Goal: Transaction & Acquisition: Purchase product/service

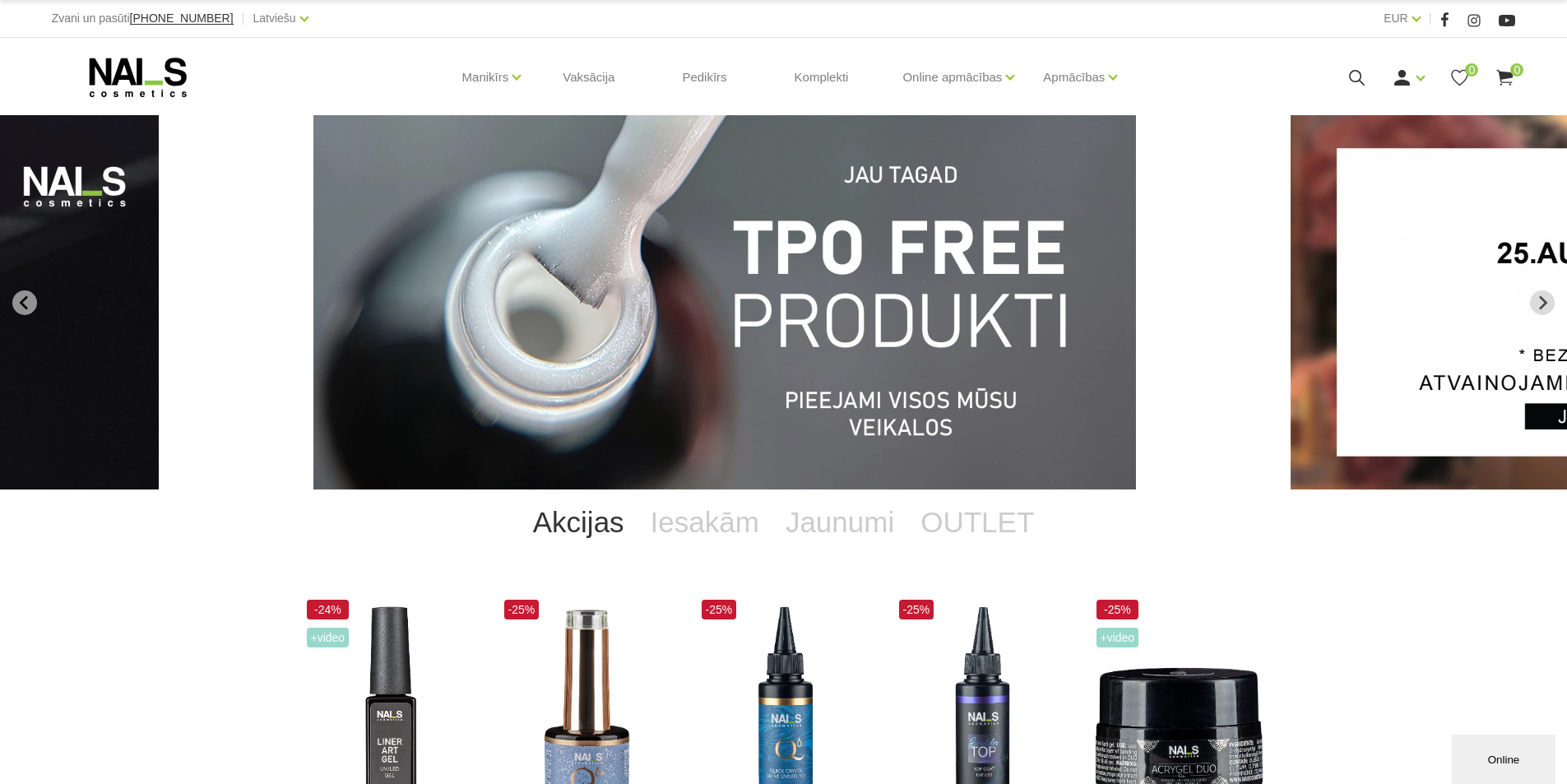
click at [826, 351] on img "1 of 12" at bounding box center [725, 301] width 823 height 374
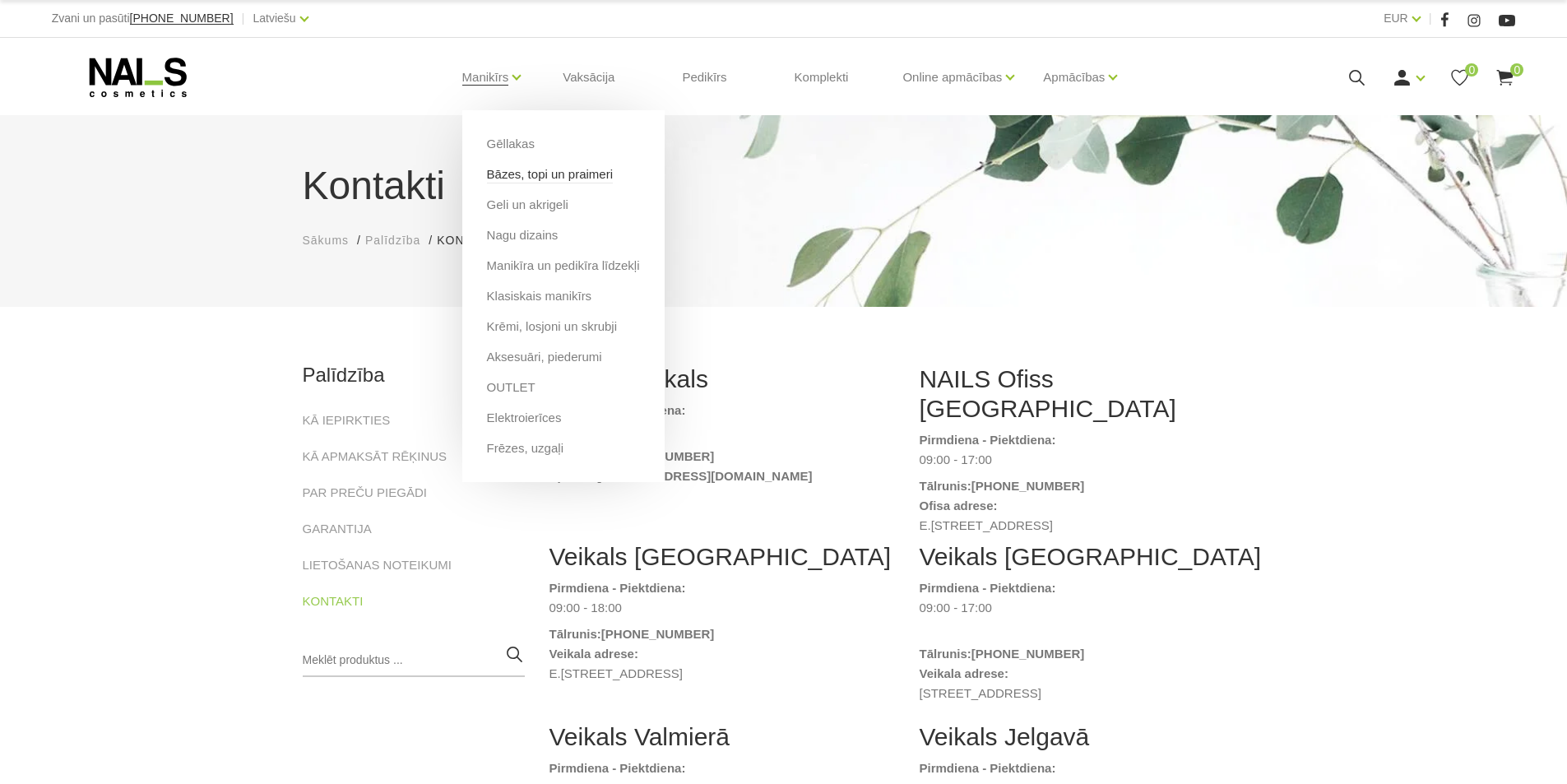
click at [513, 181] on link "Bāzes, topi un praimeri" at bounding box center [550, 175] width 126 height 18
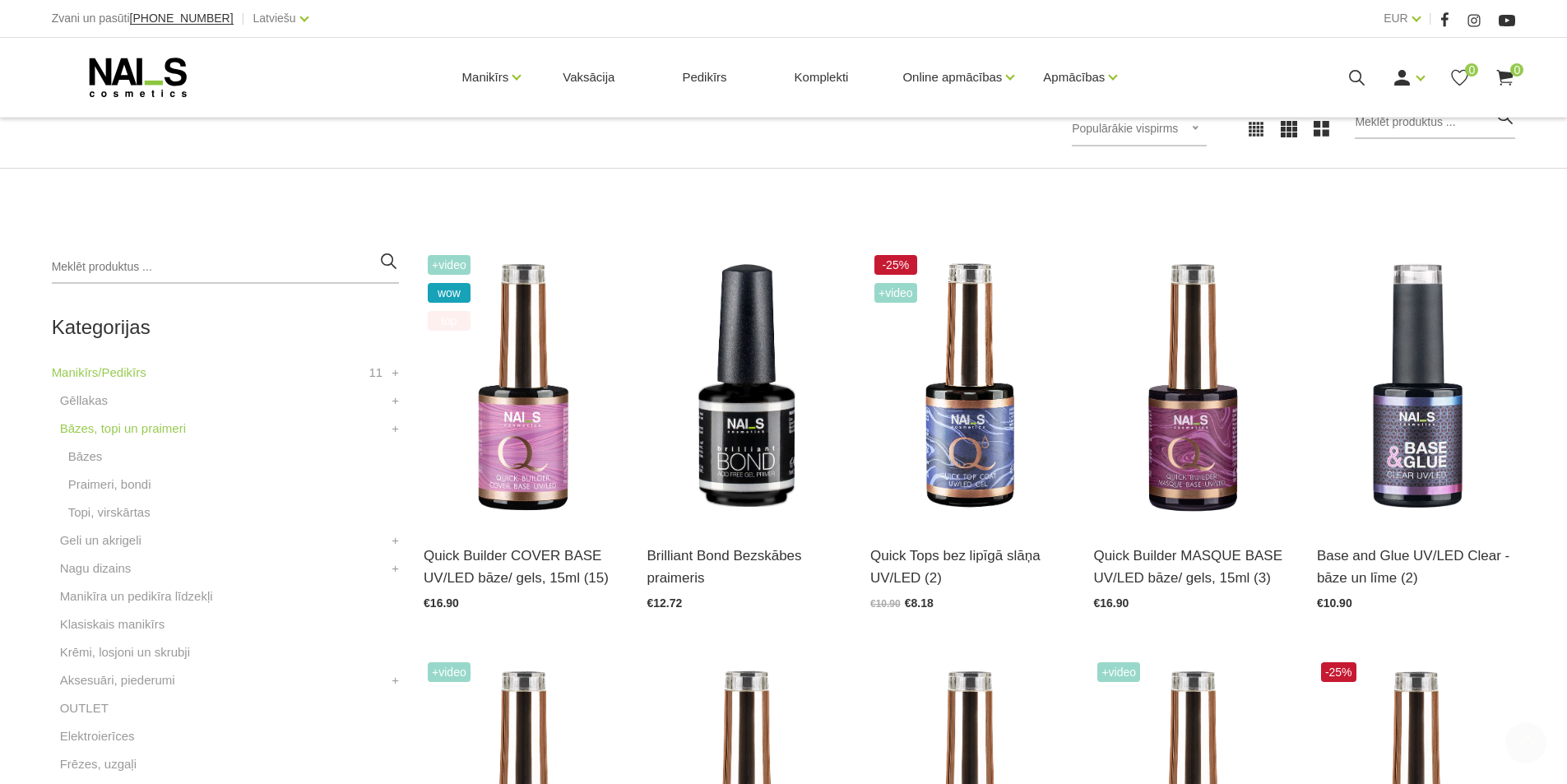
scroll to position [411, 0]
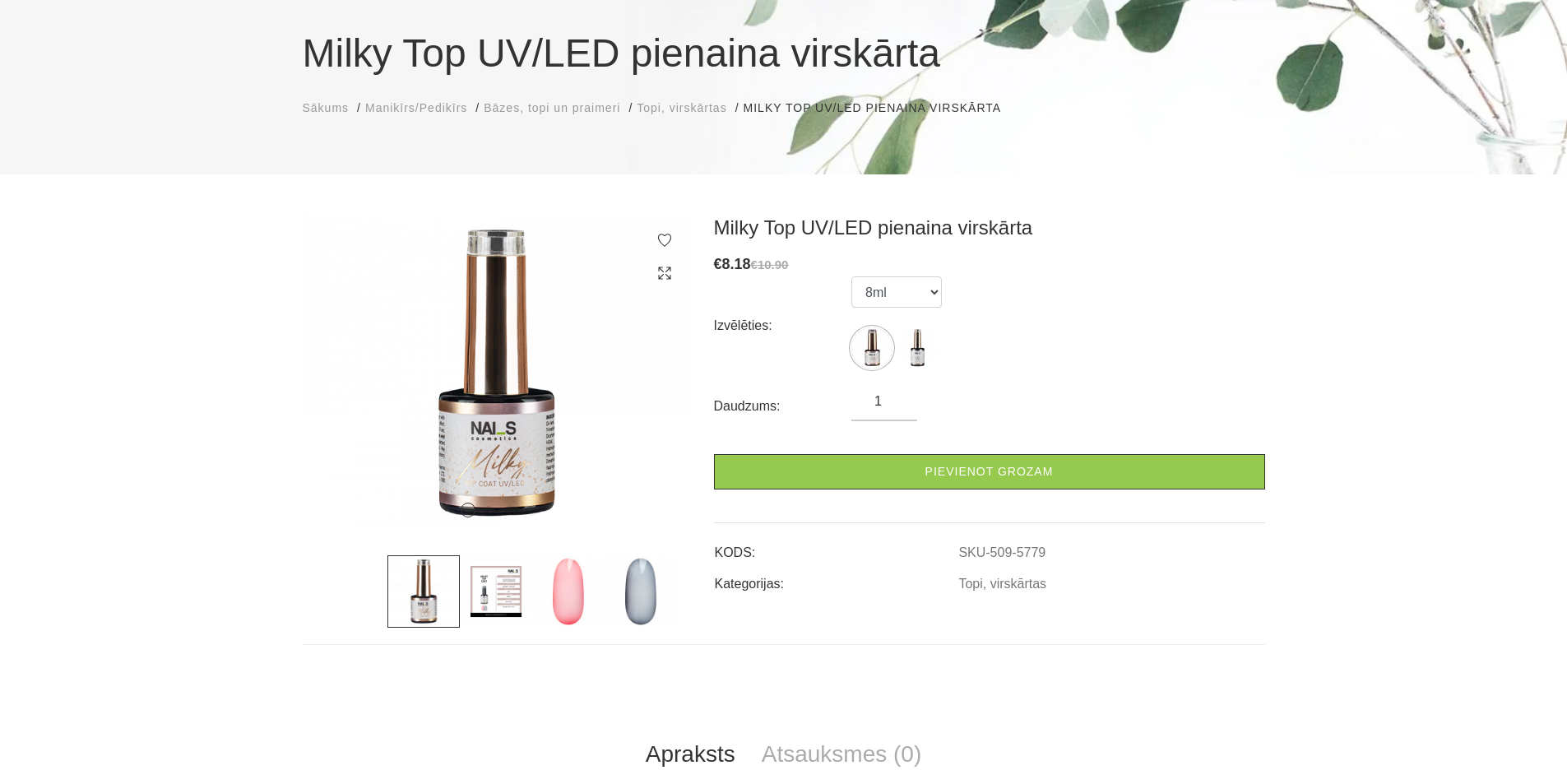
scroll to position [165, 0]
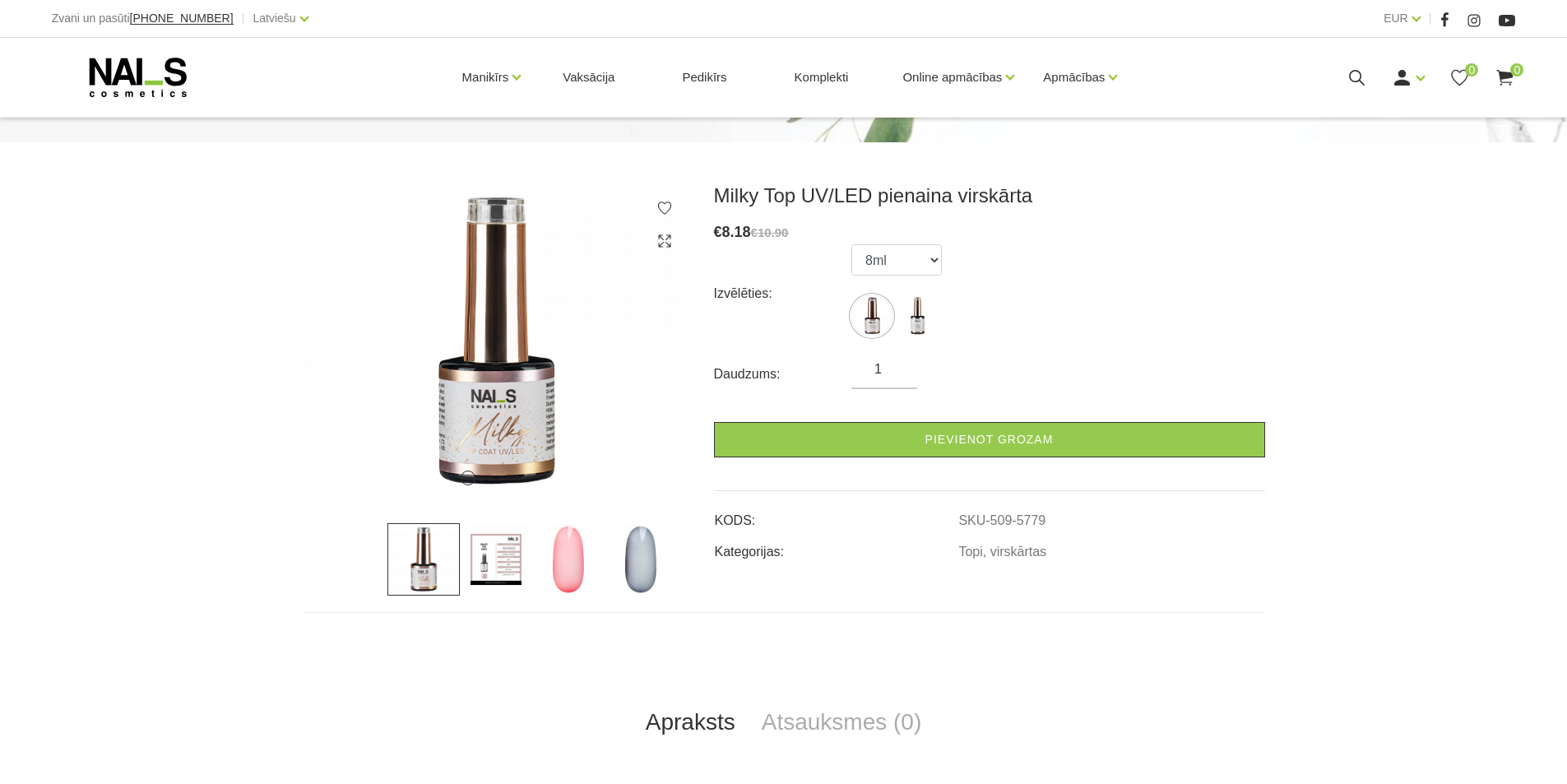
click at [581, 562] on img at bounding box center [568, 559] width 73 height 73
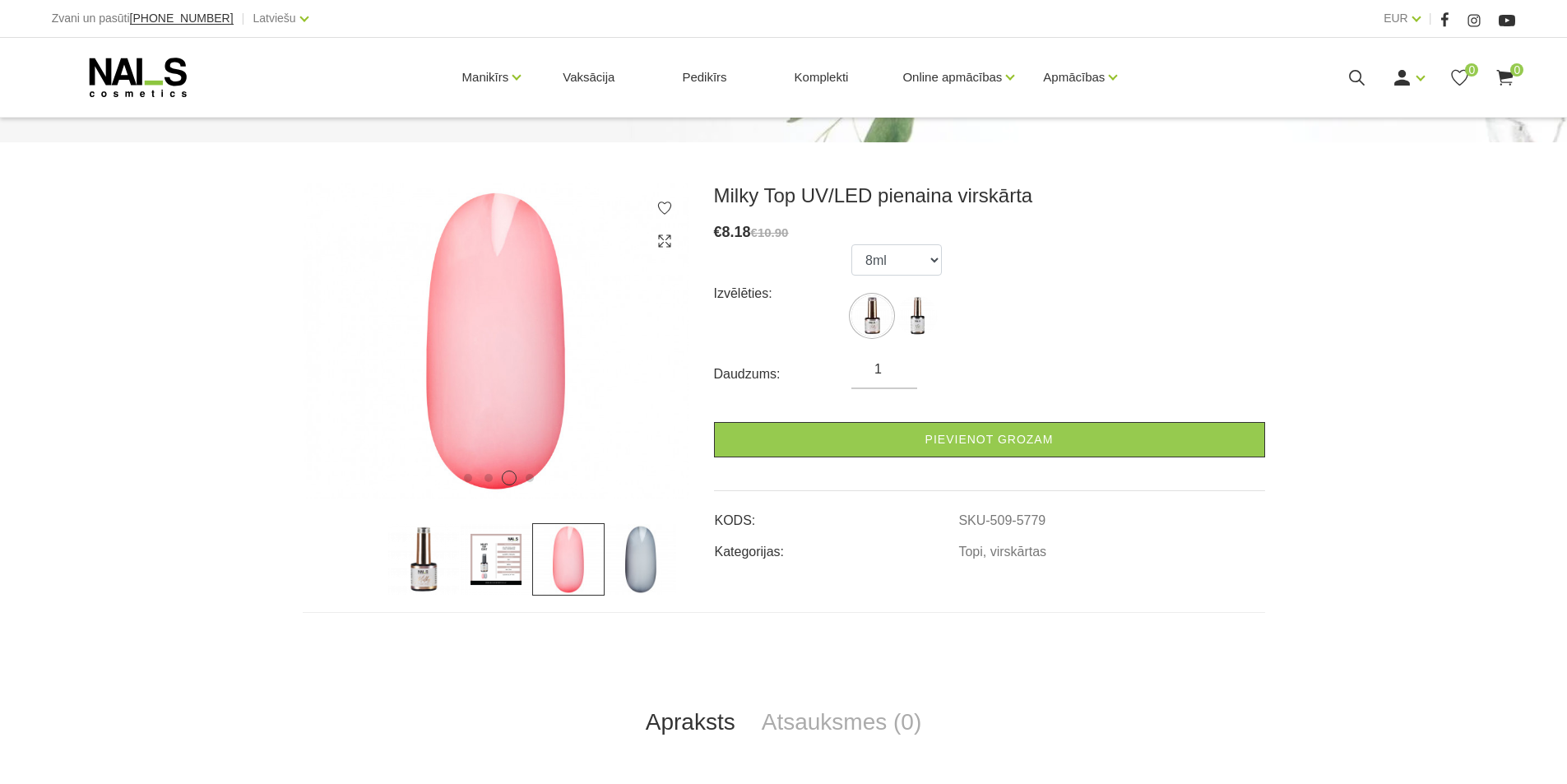
click at [647, 562] on img at bounding box center [641, 559] width 73 height 73
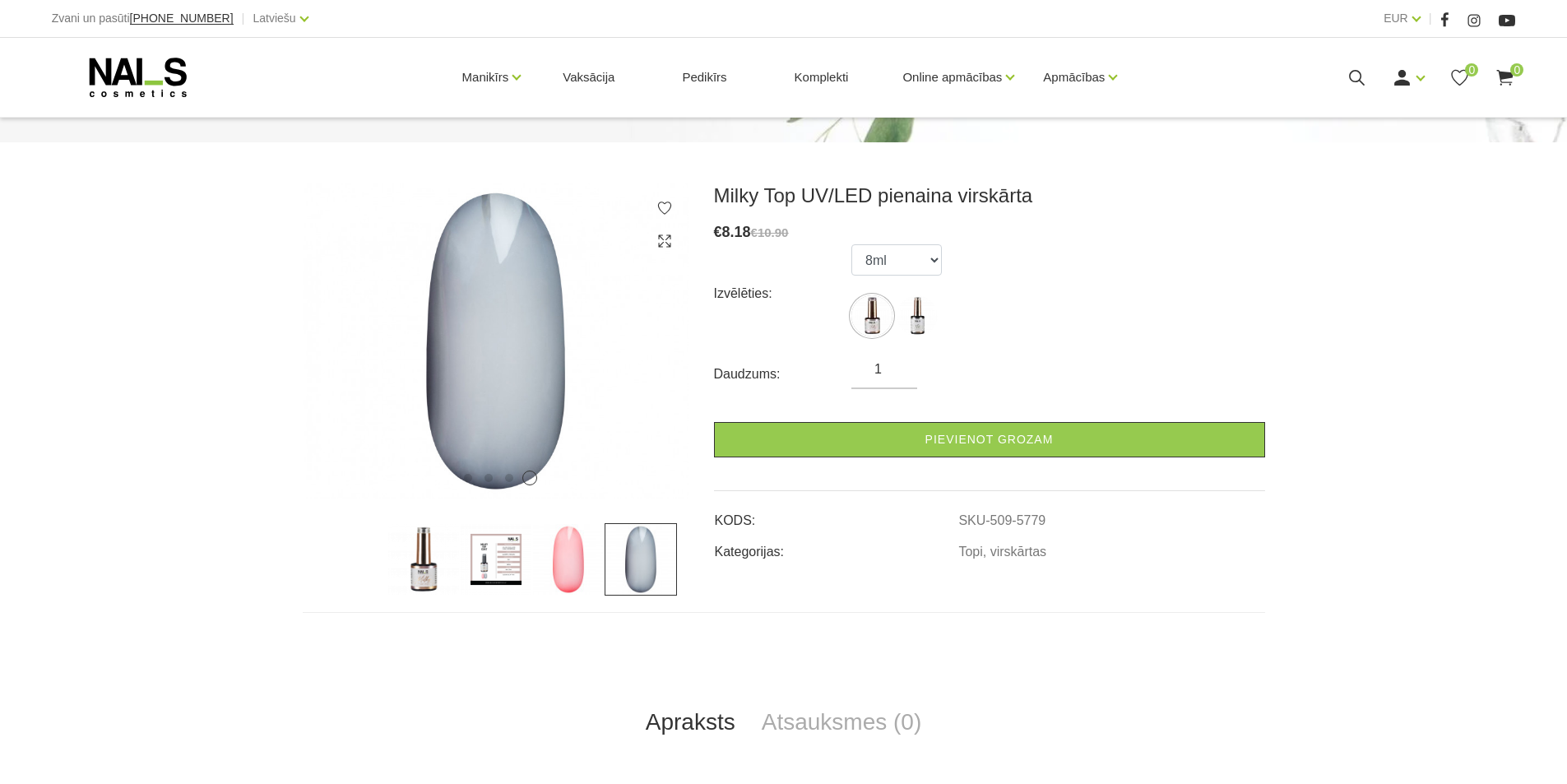
click at [573, 562] on img at bounding box center [568, 559] width 73 height 73
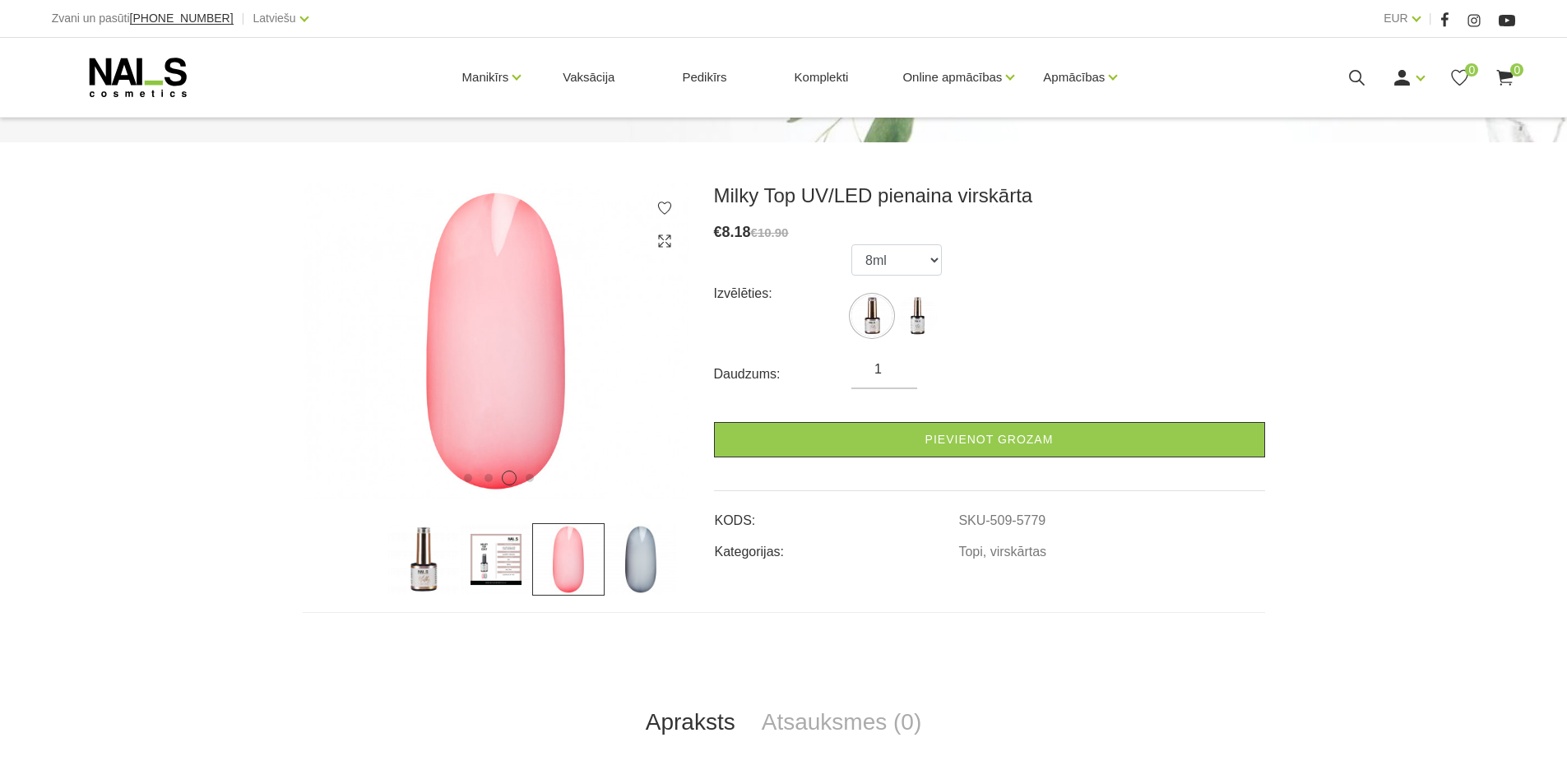
click at [519, 557] on img at bounding box center [496, 559] width 73 height 73
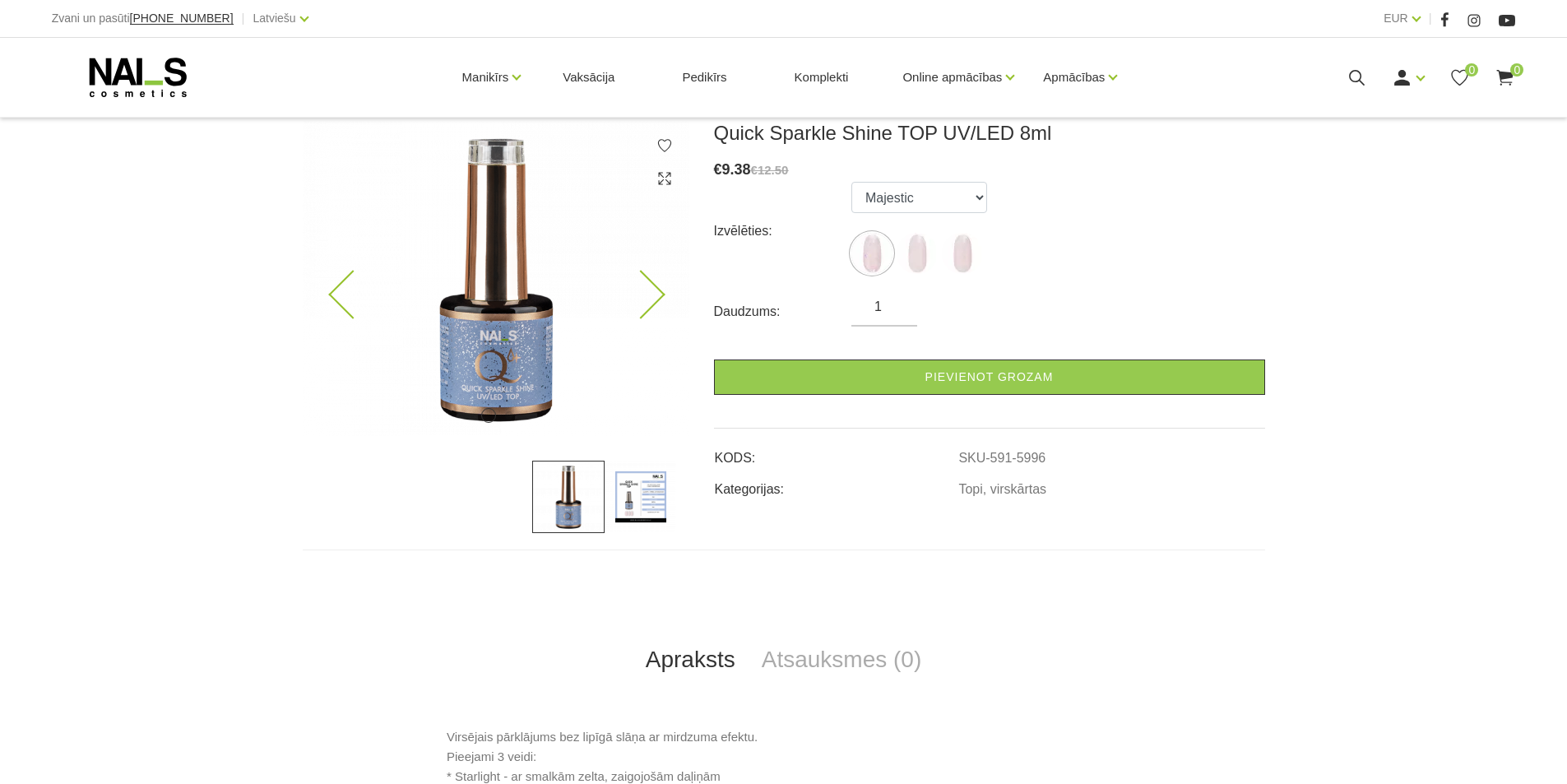
scroll to position [246, 0]
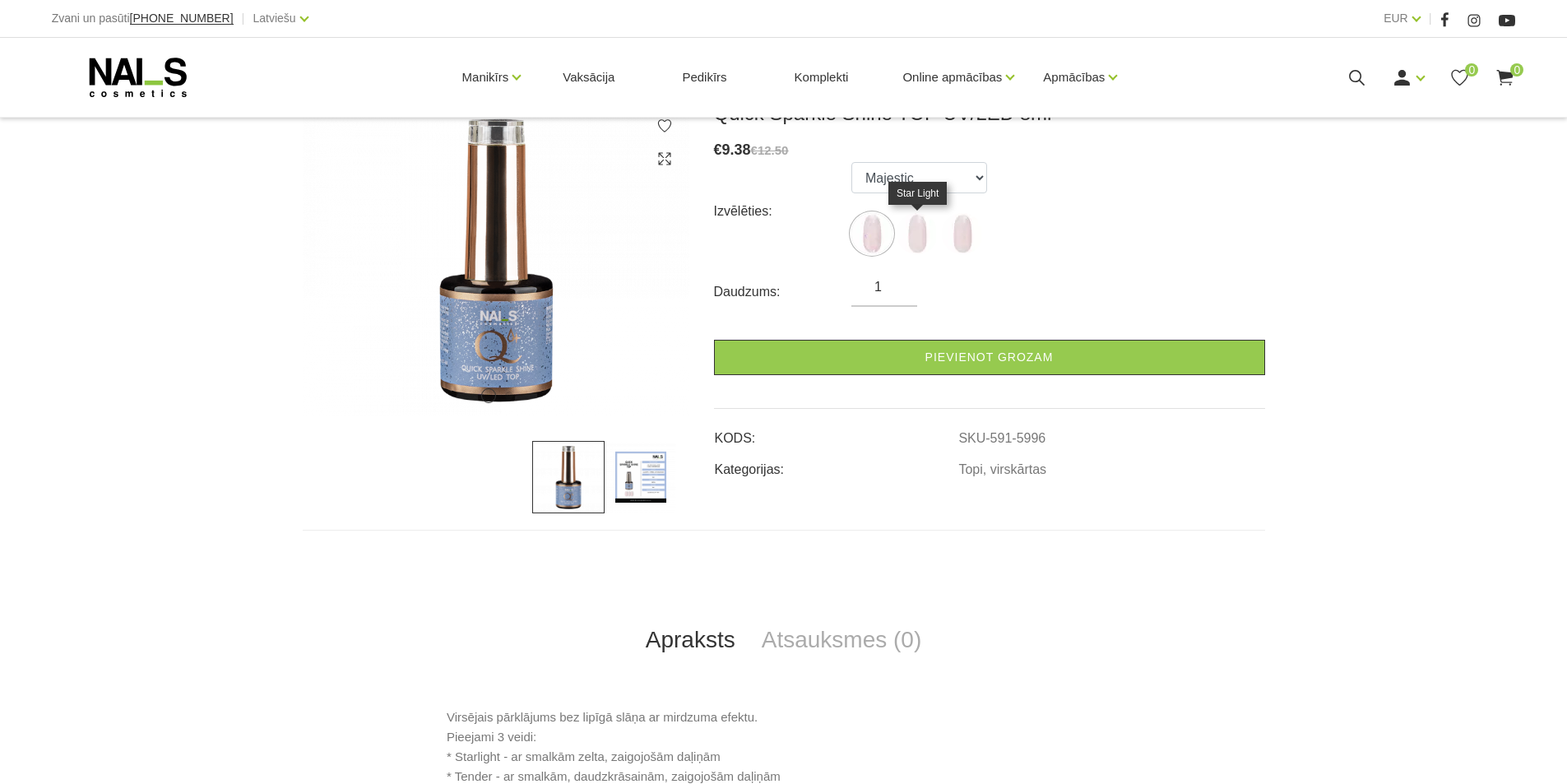
click at [918, 238] on img at bounding box center [917, 233] width 41 height 41
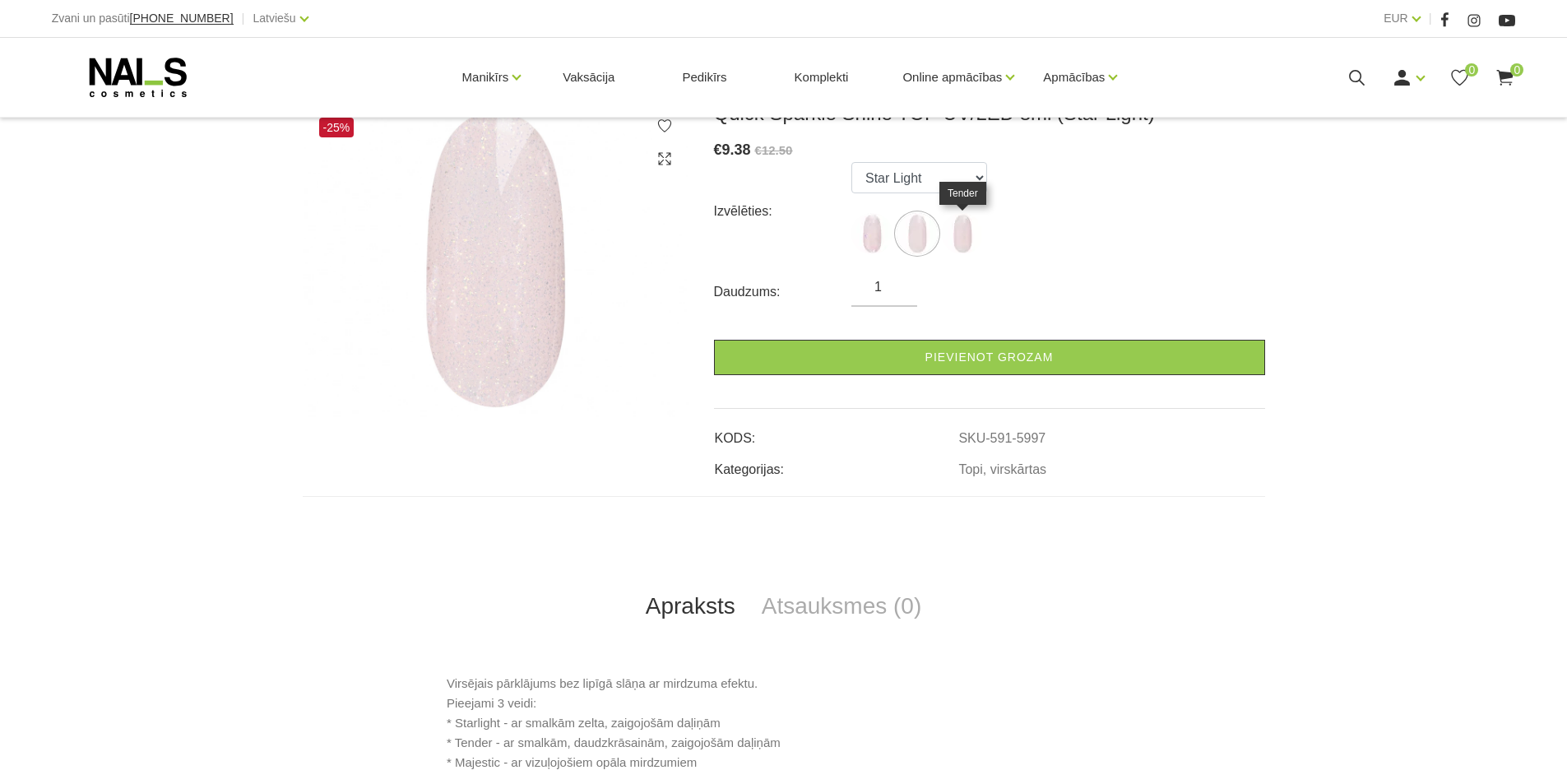
click at [973, 225] on img at bounding box center [962, 233] width 41 height 41
click at [877, 238] on img at bounding box center [872, 233] width 41 height 41
select select "5996"
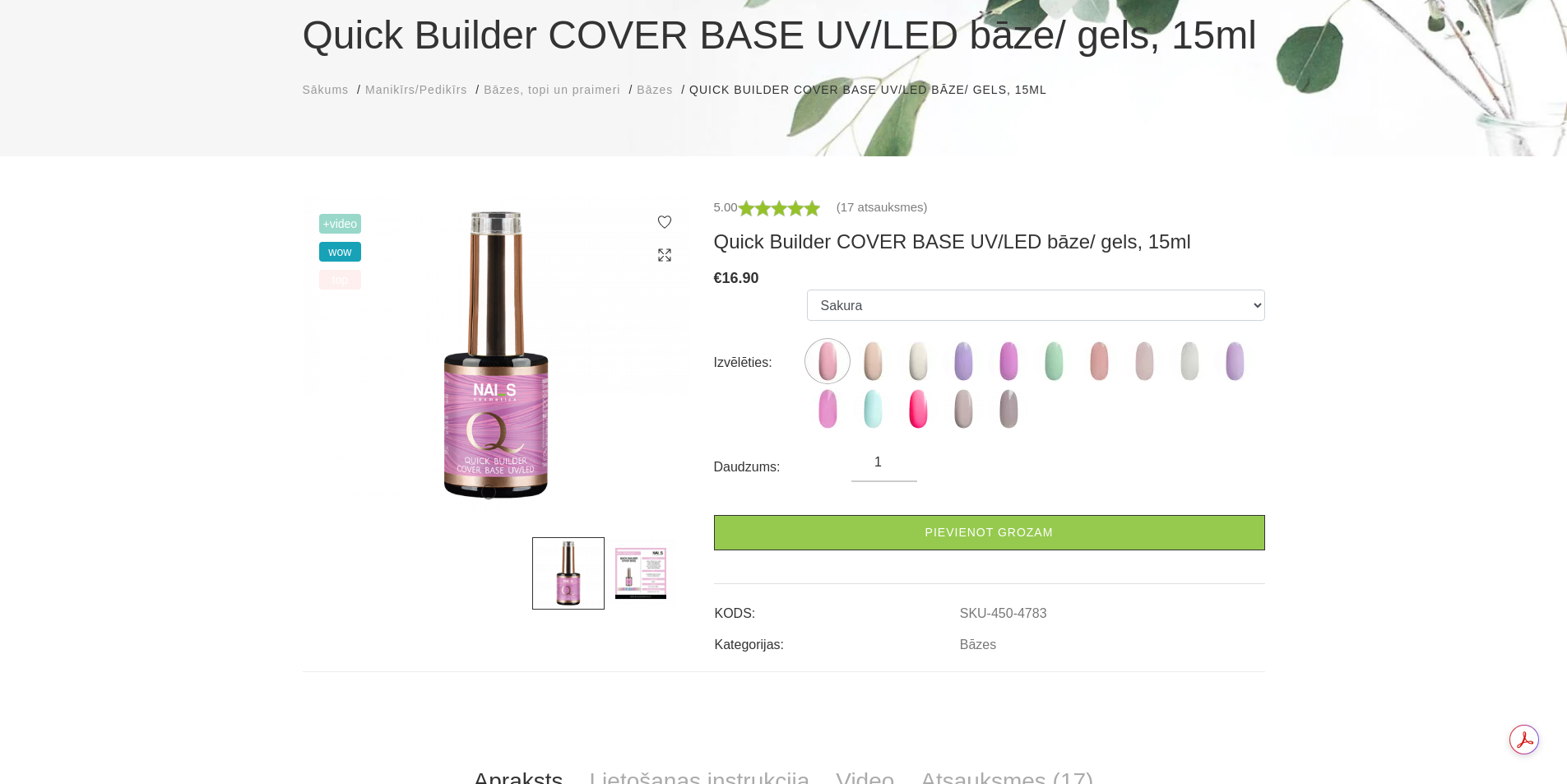
scroll to position [165, 0]
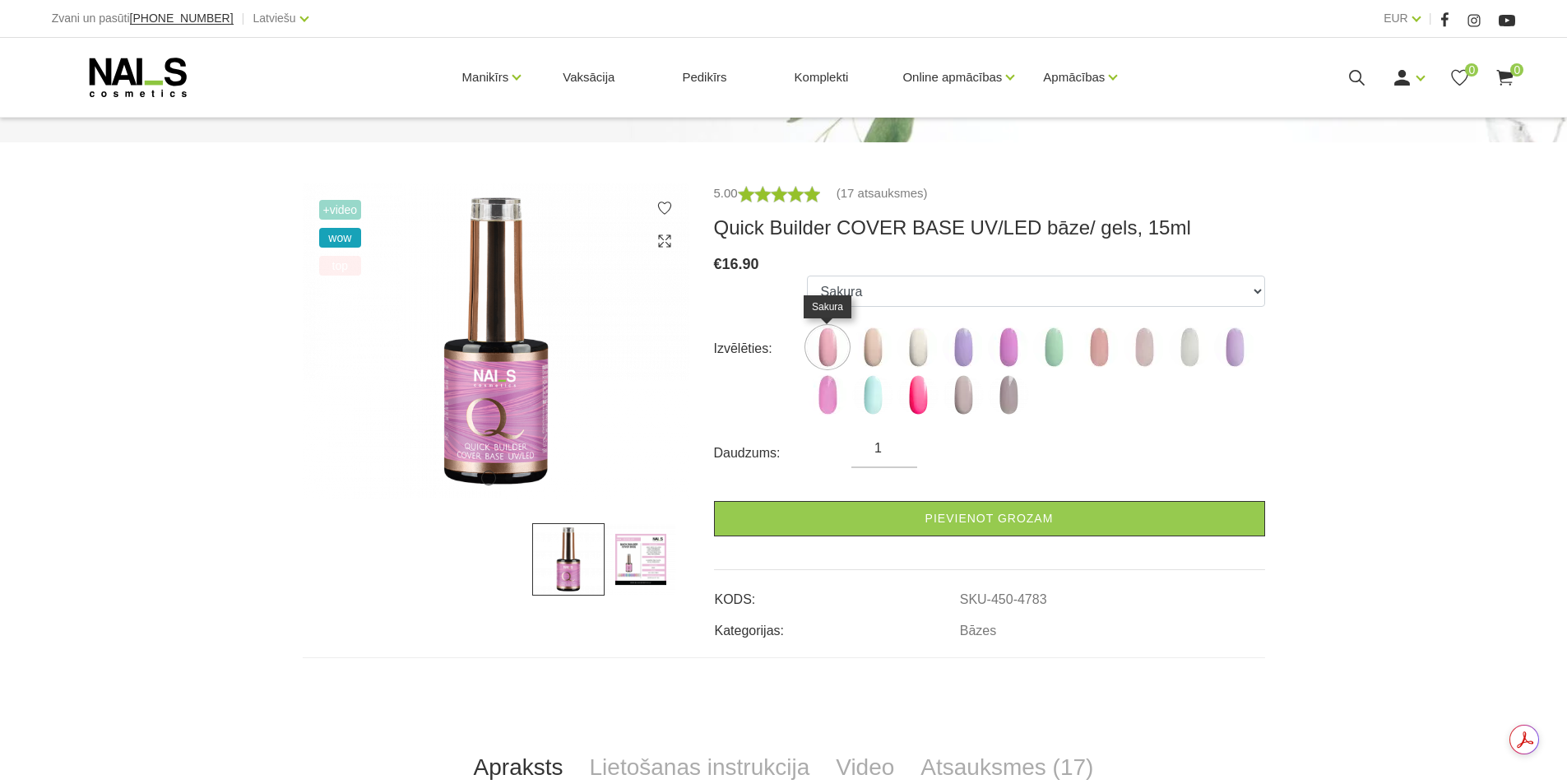
click at [842, 354] on img at bounding box center [828, 347] width 41 height 41
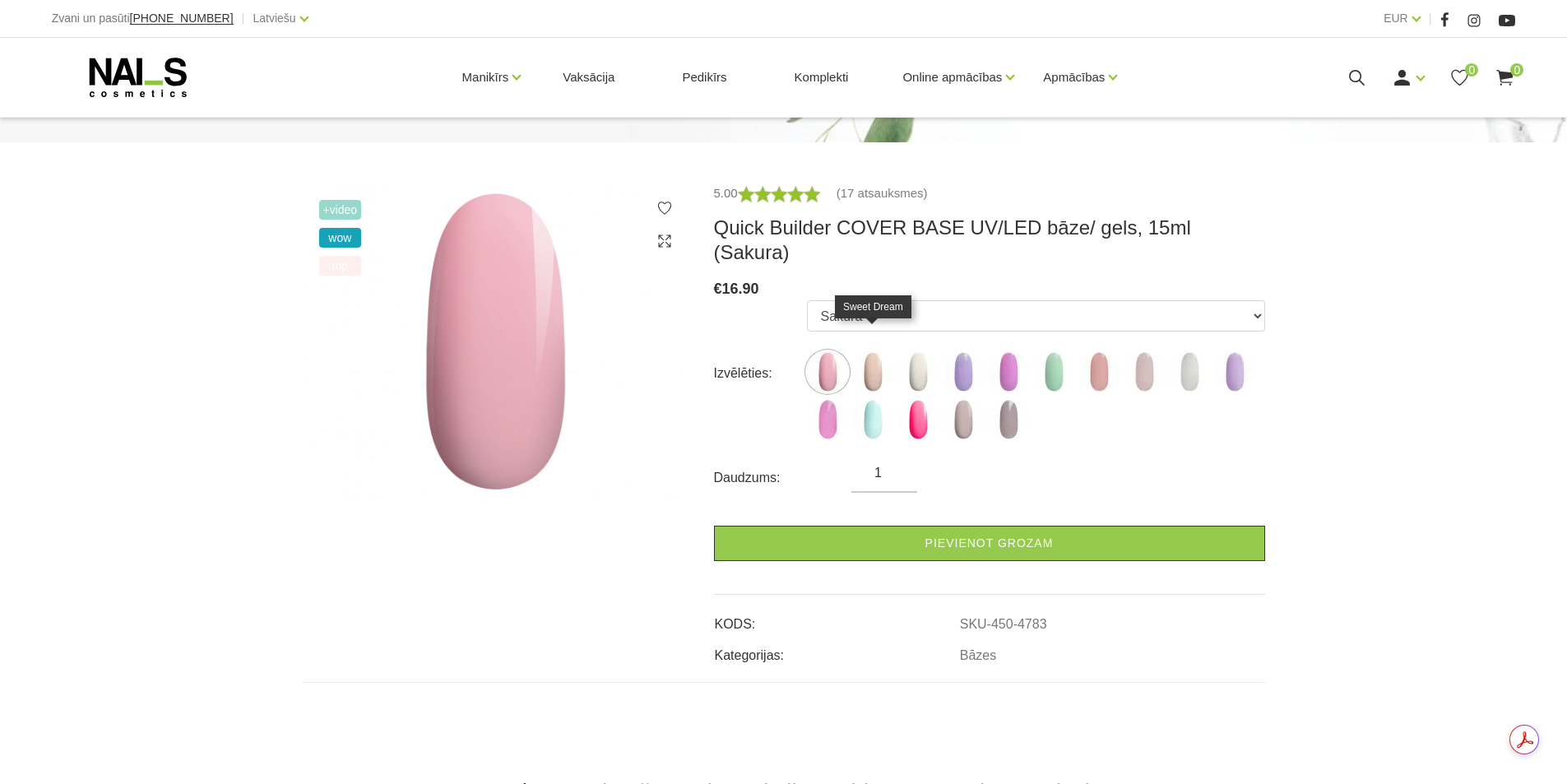
click at [867, 352] on img at bounding box center [873, 371] width 41 height 41
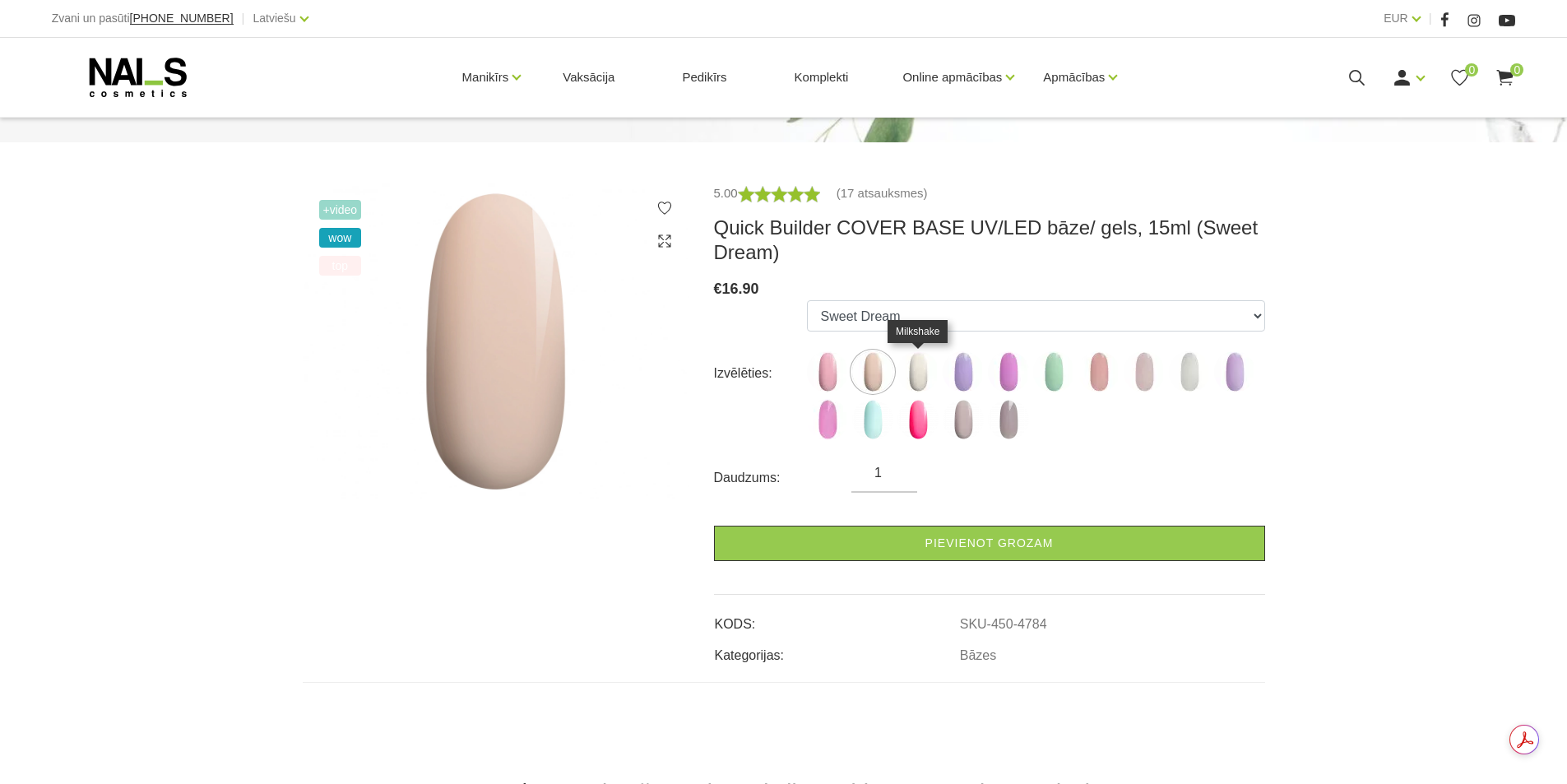
click at [927, 363] on img at bounding box center [918, 371] width 41 height 41
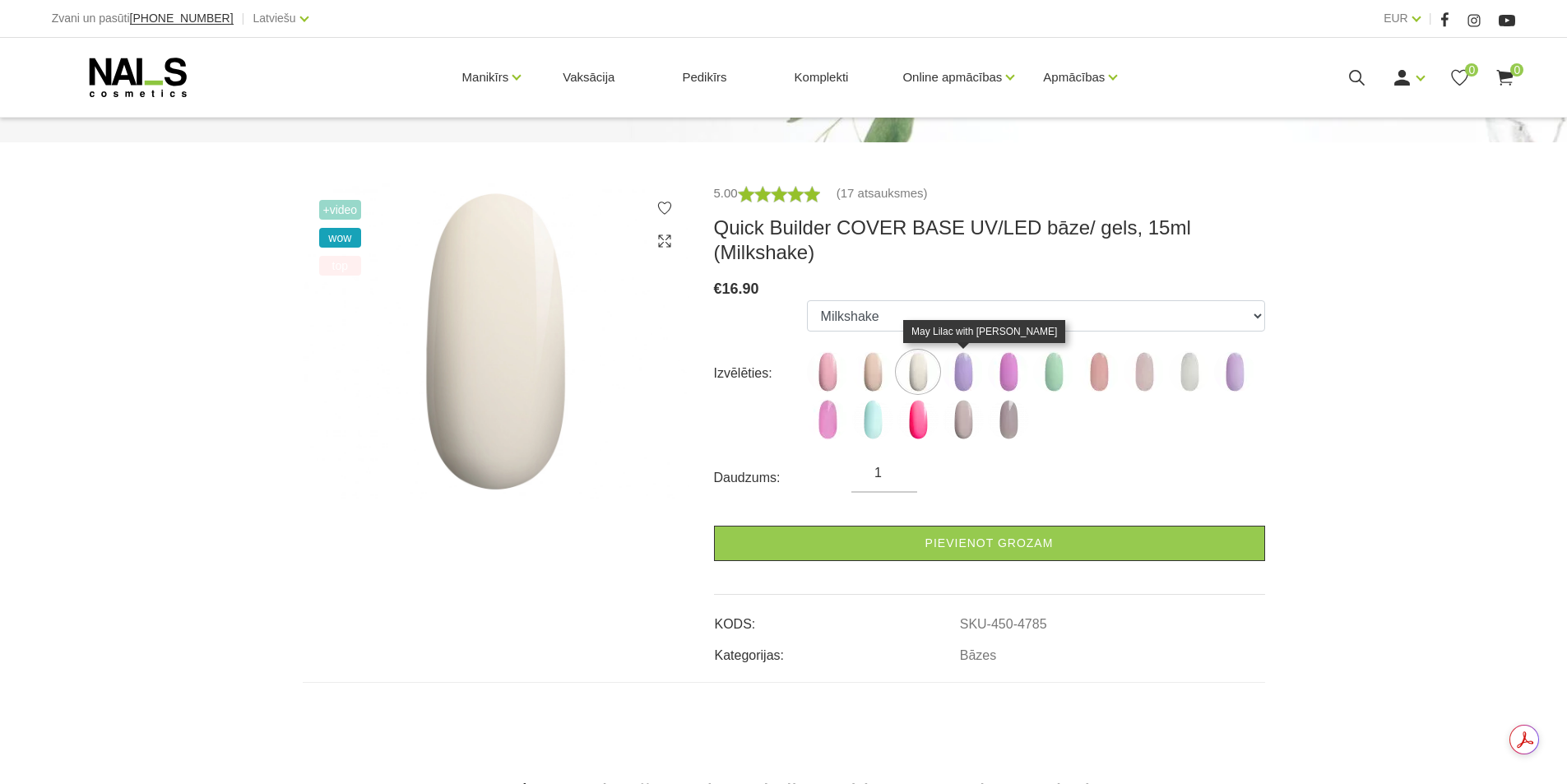
click at [967, 363] on img at bounding box center [963, 371] width 41 height 41
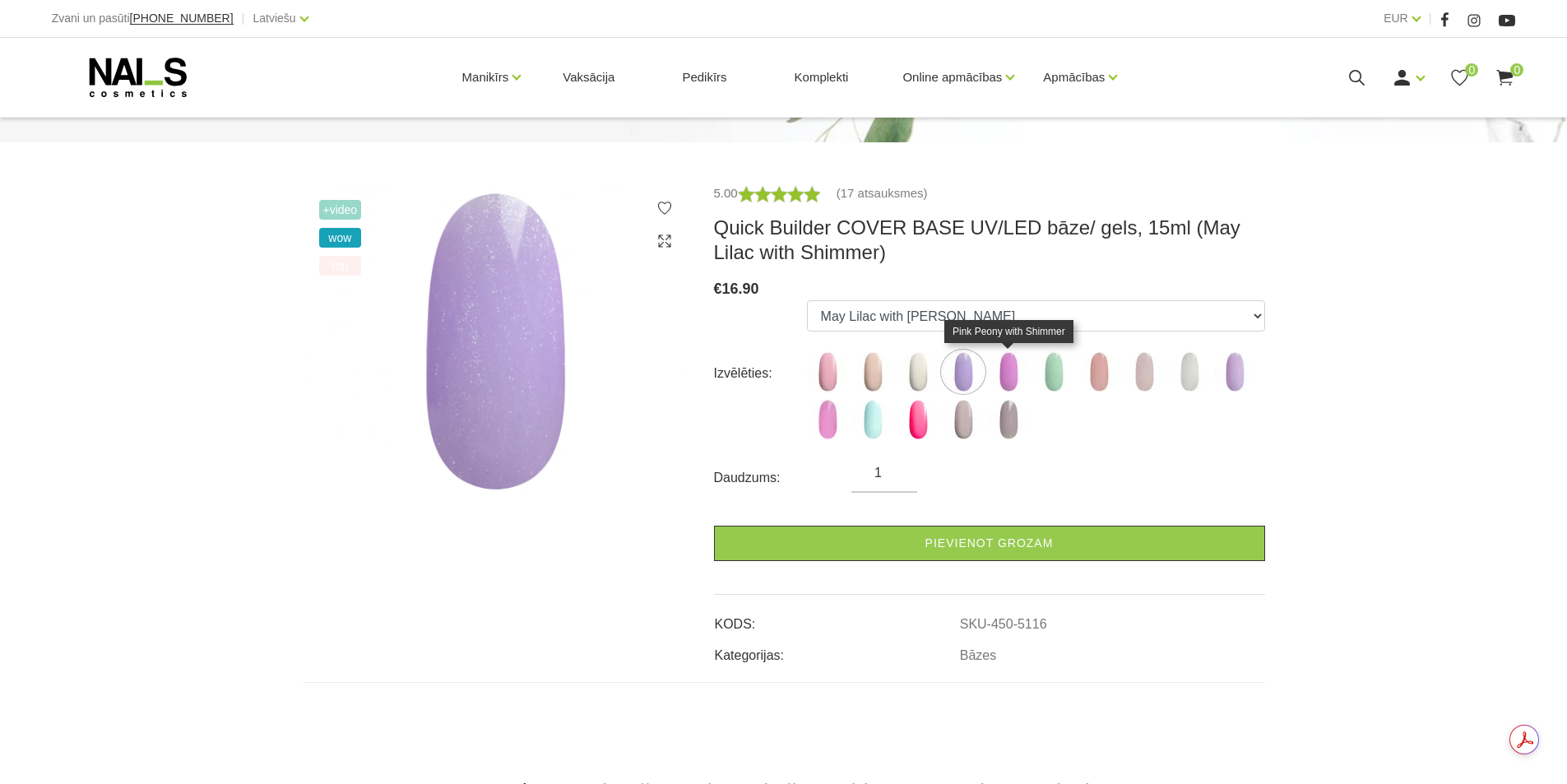
click at [1003, 368] on img at bounding box center [1009, 371] width 41 height 41
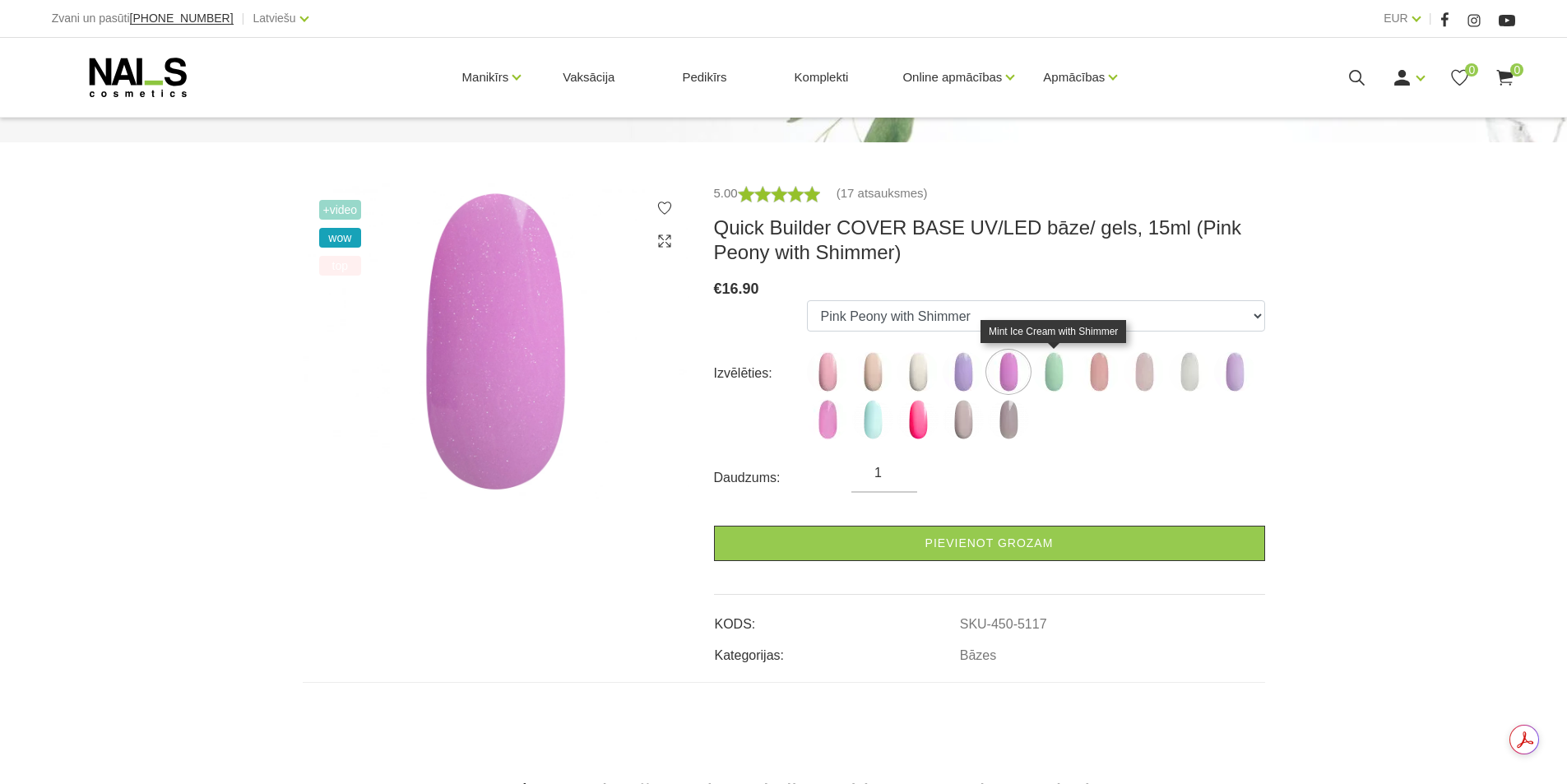
click at [1054, 379] on img at bounding box center [1054, 371] width 41 height 41
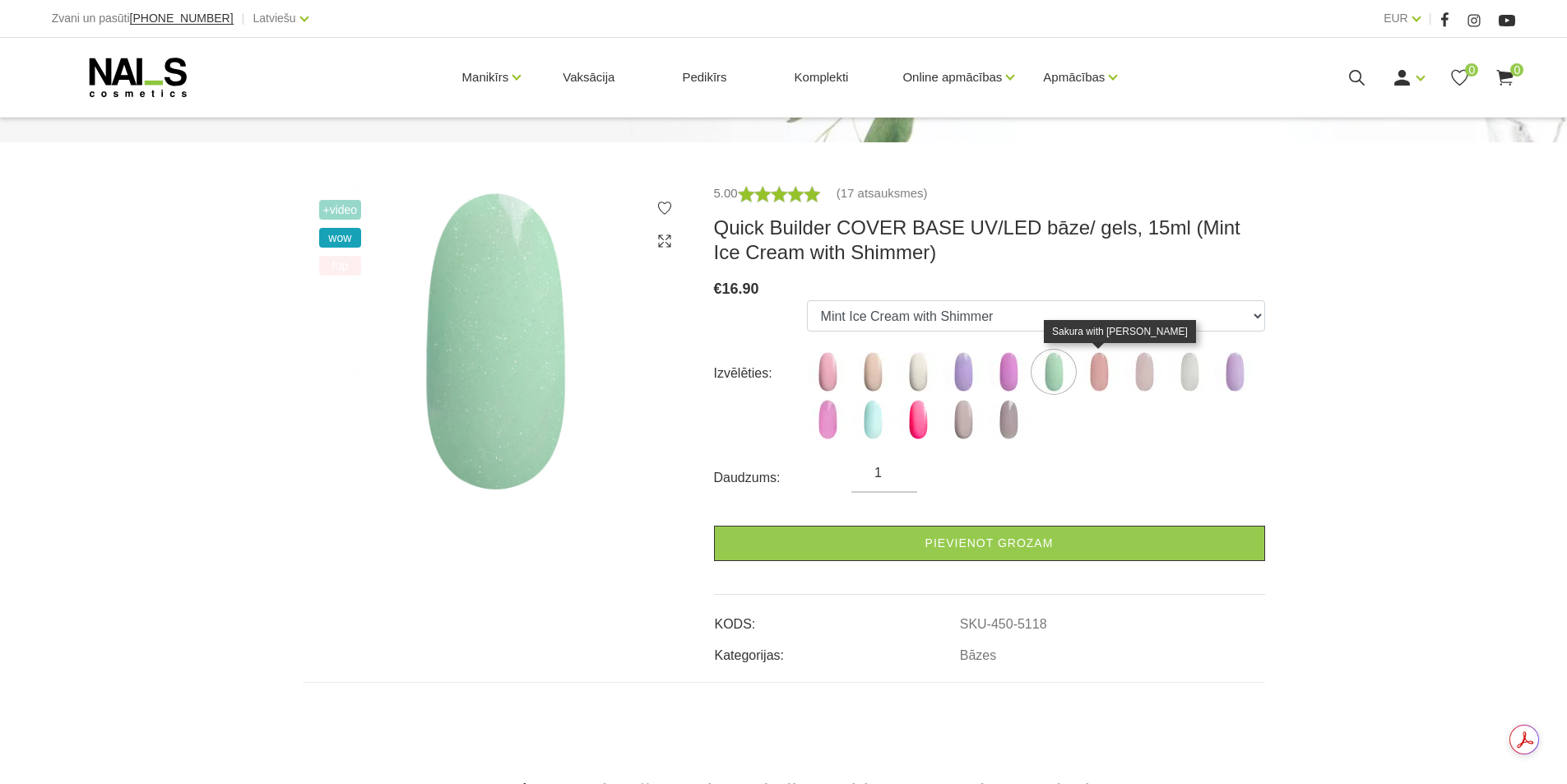
click at [1094, 378] on img at bounding box center [1099, 371] width 41 height 41
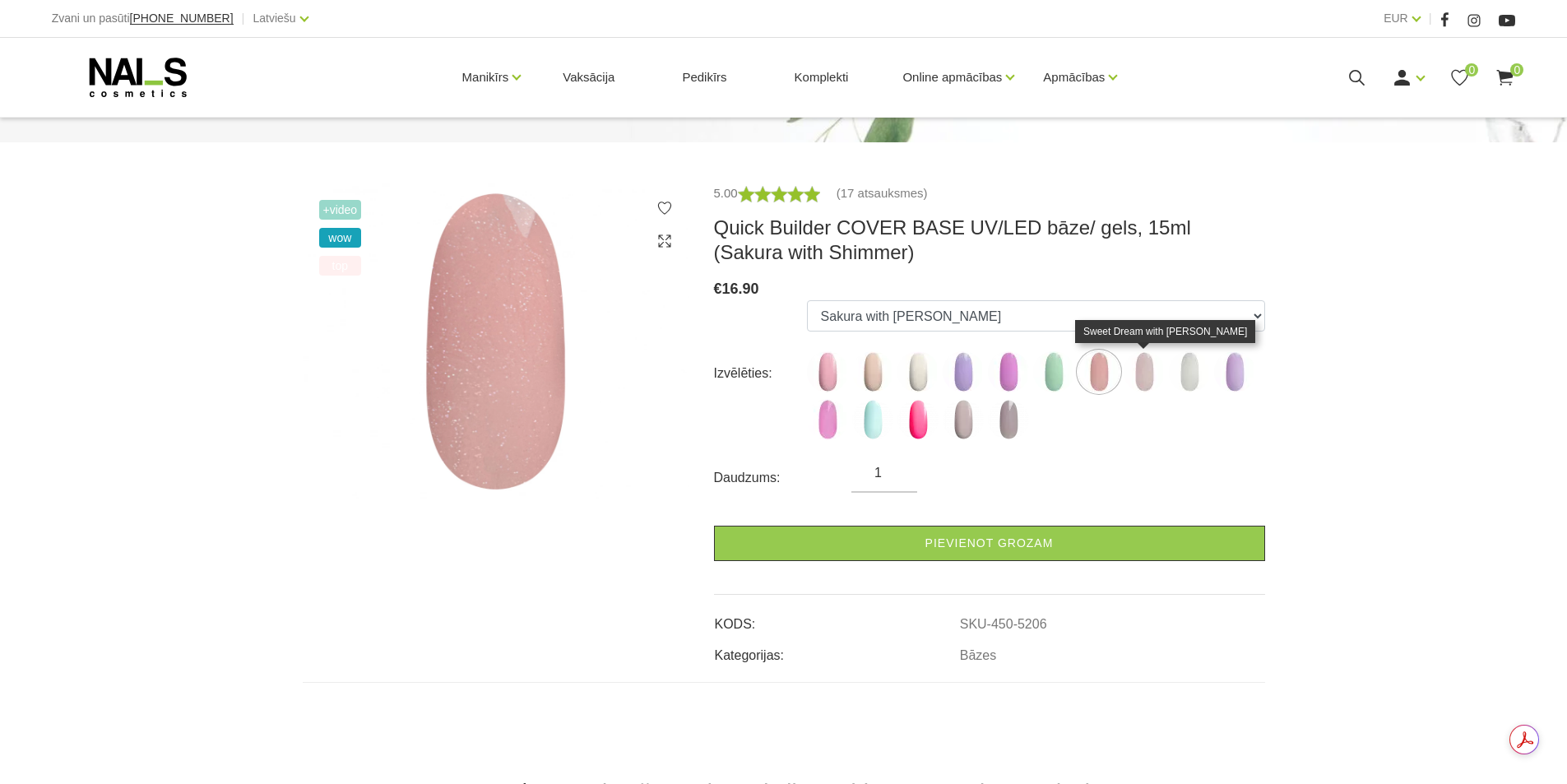
click at [1152, 380] on img at bounding box center [1144, 371] width 41 height 41
select select "5207"
